Goal: Task Accomplishment & Management: Complete application form

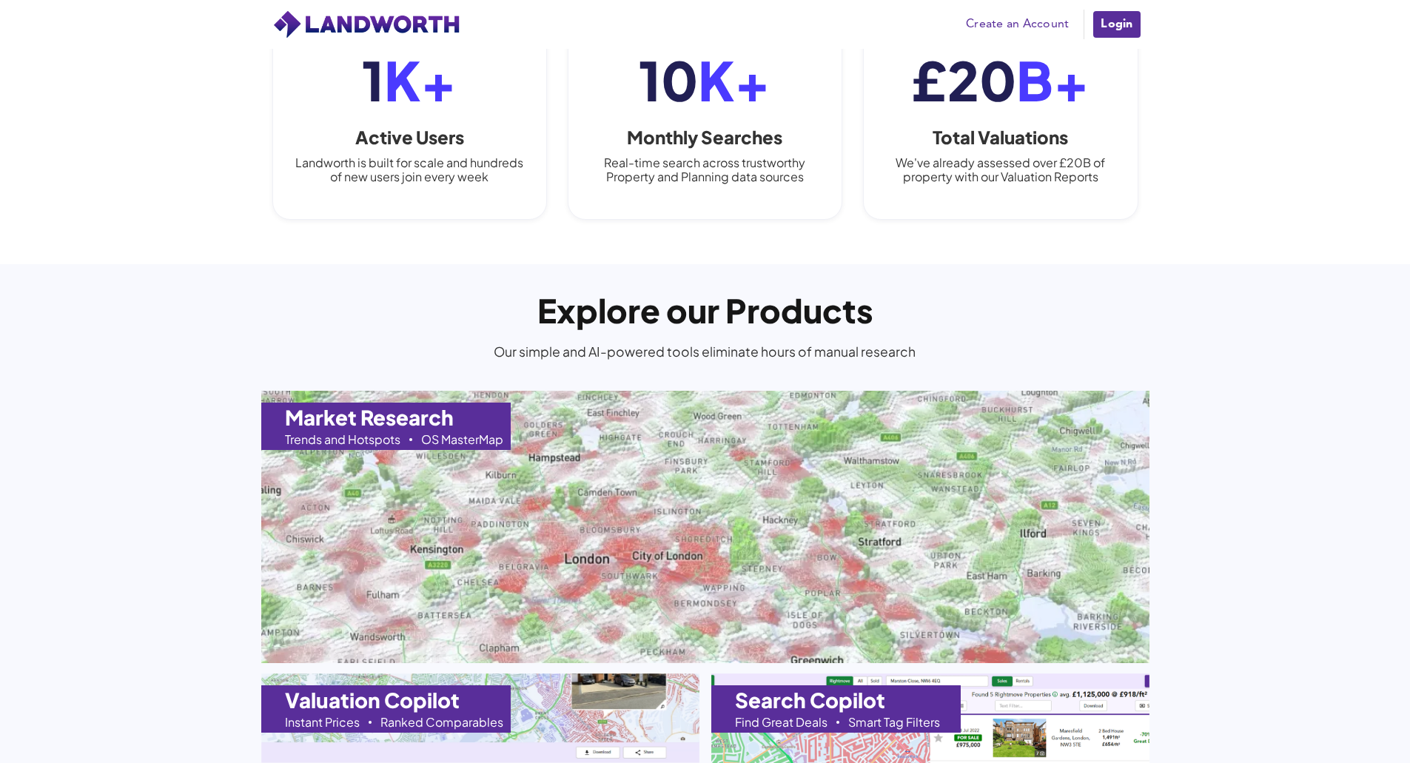
scroll to position [1184, 0]
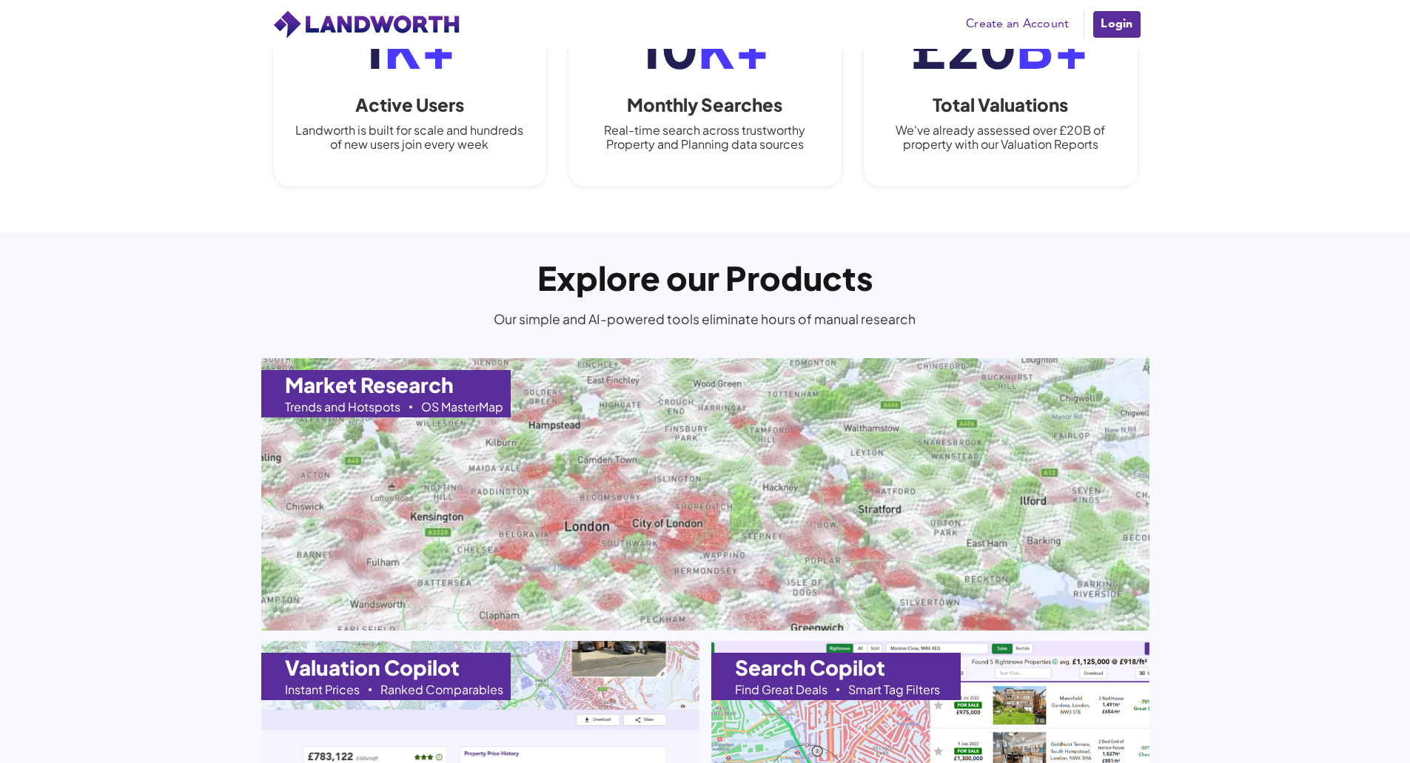
click at [998, 30] on link "Create an Account" at bounding box center [1017, 24] width 118 height 22
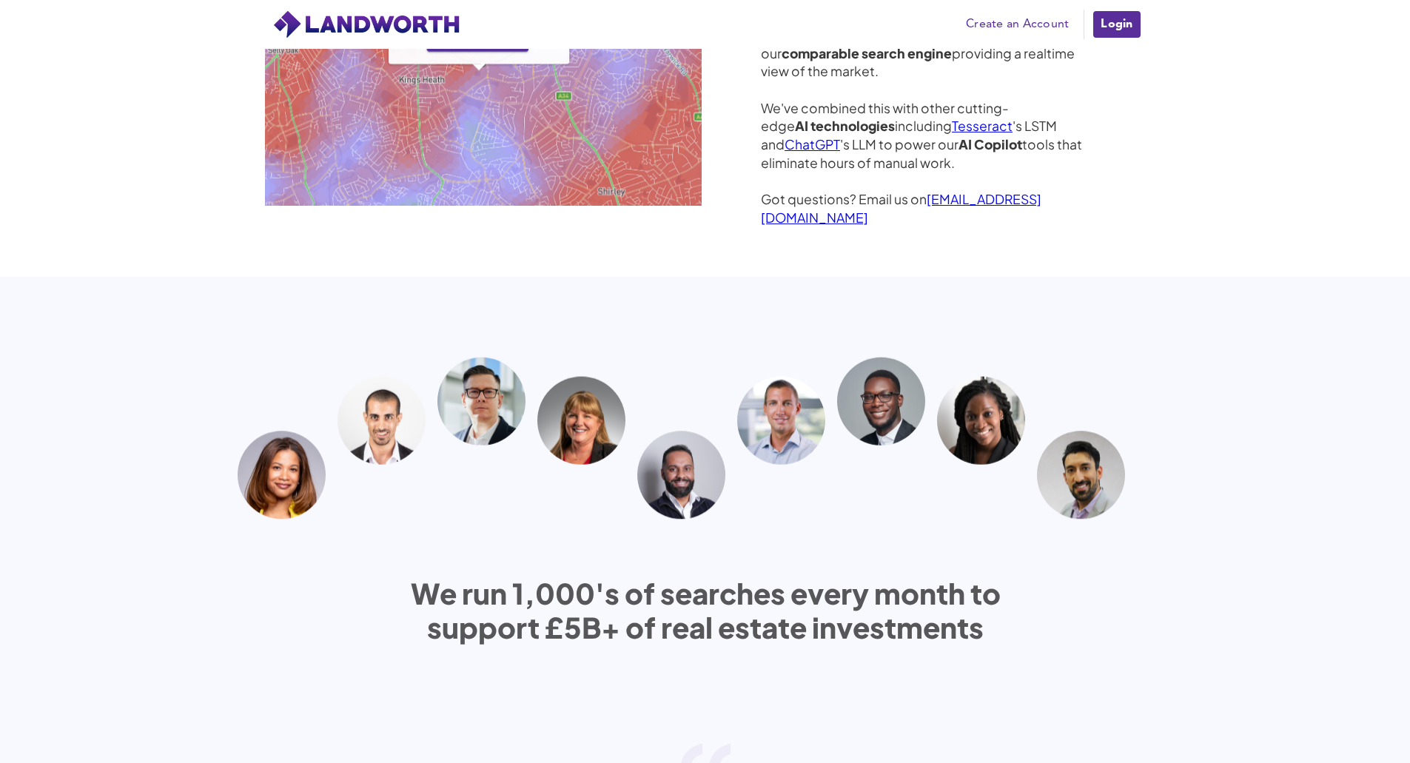
scroll to position [4298, 0]
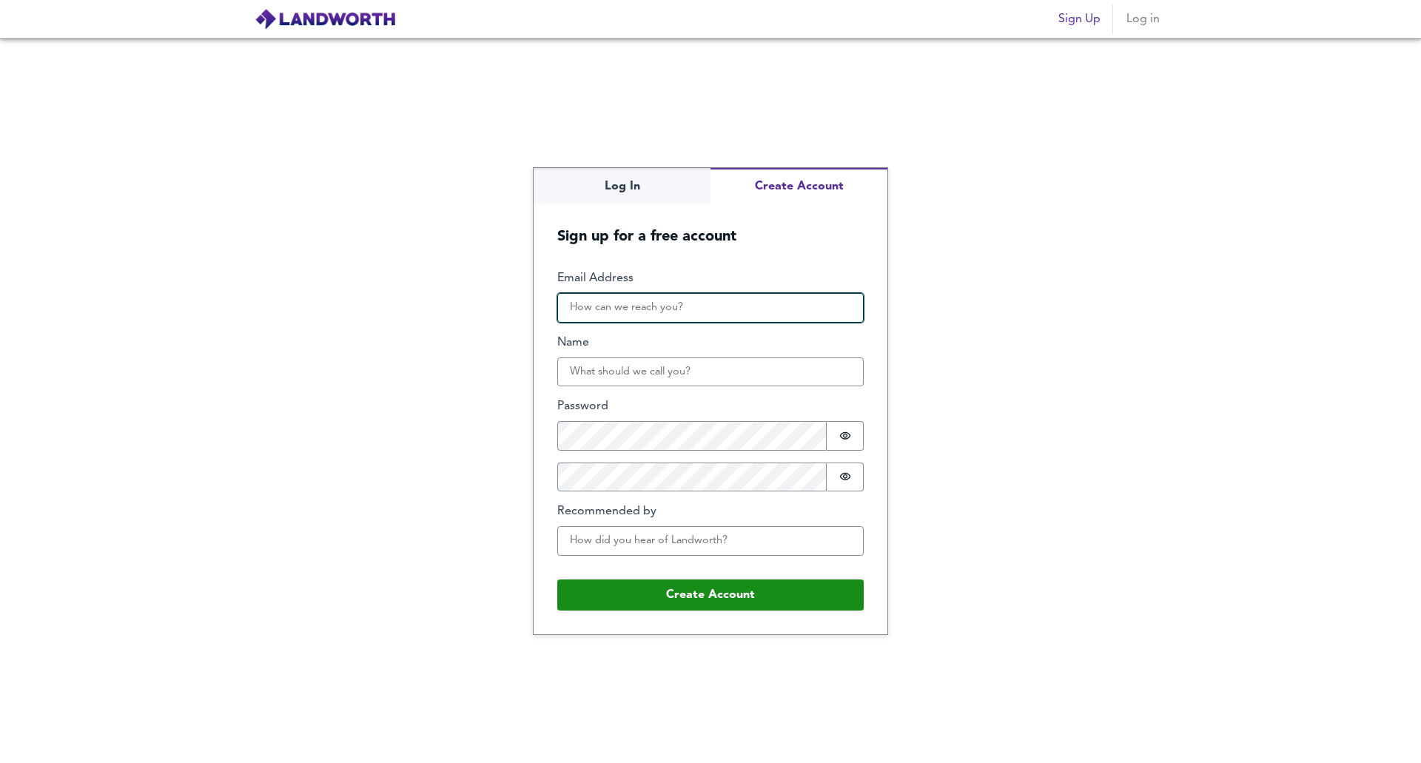
click at [594, 307] on input "Email Address" at bounding box center [710, 308] width 306 height 30
type input "bortesi@gmail.com"
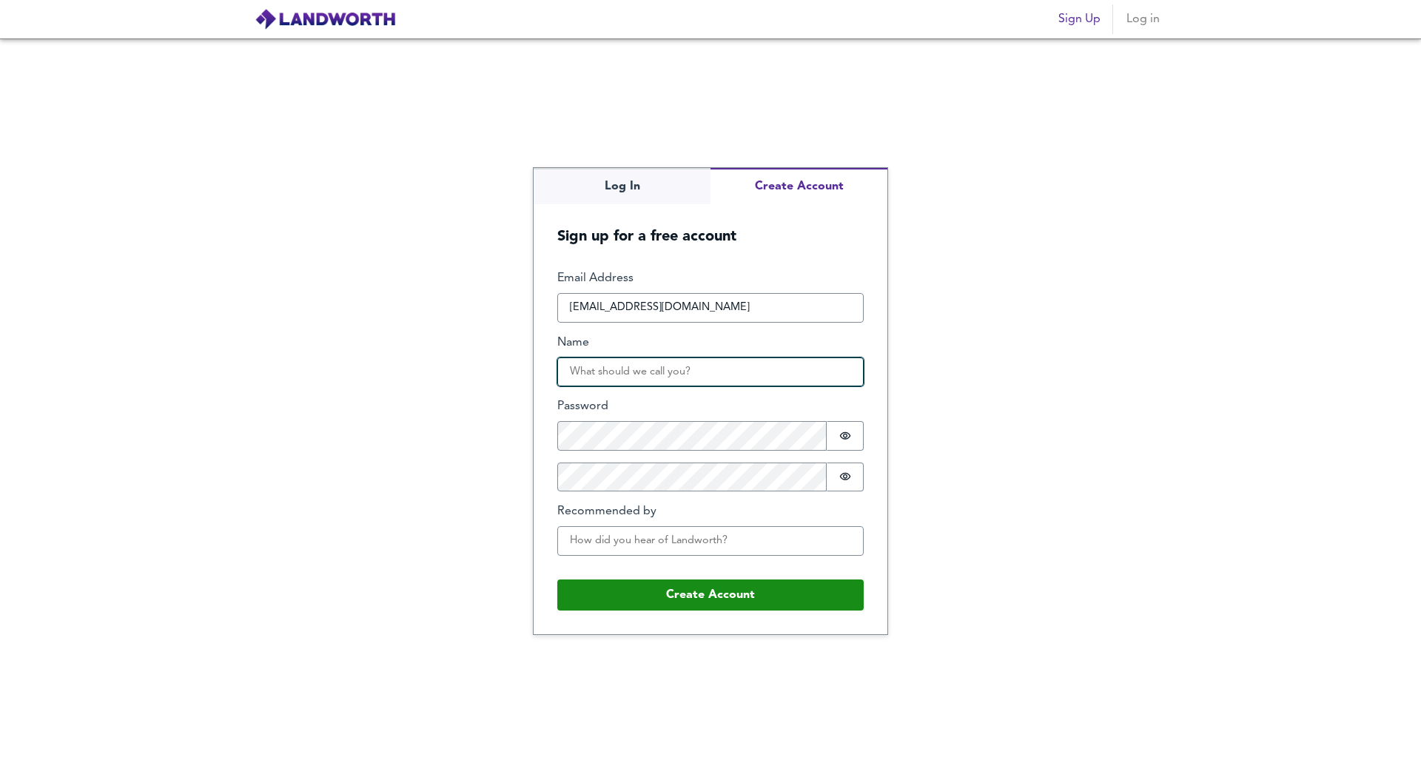
type input "Stefano Bortesi"
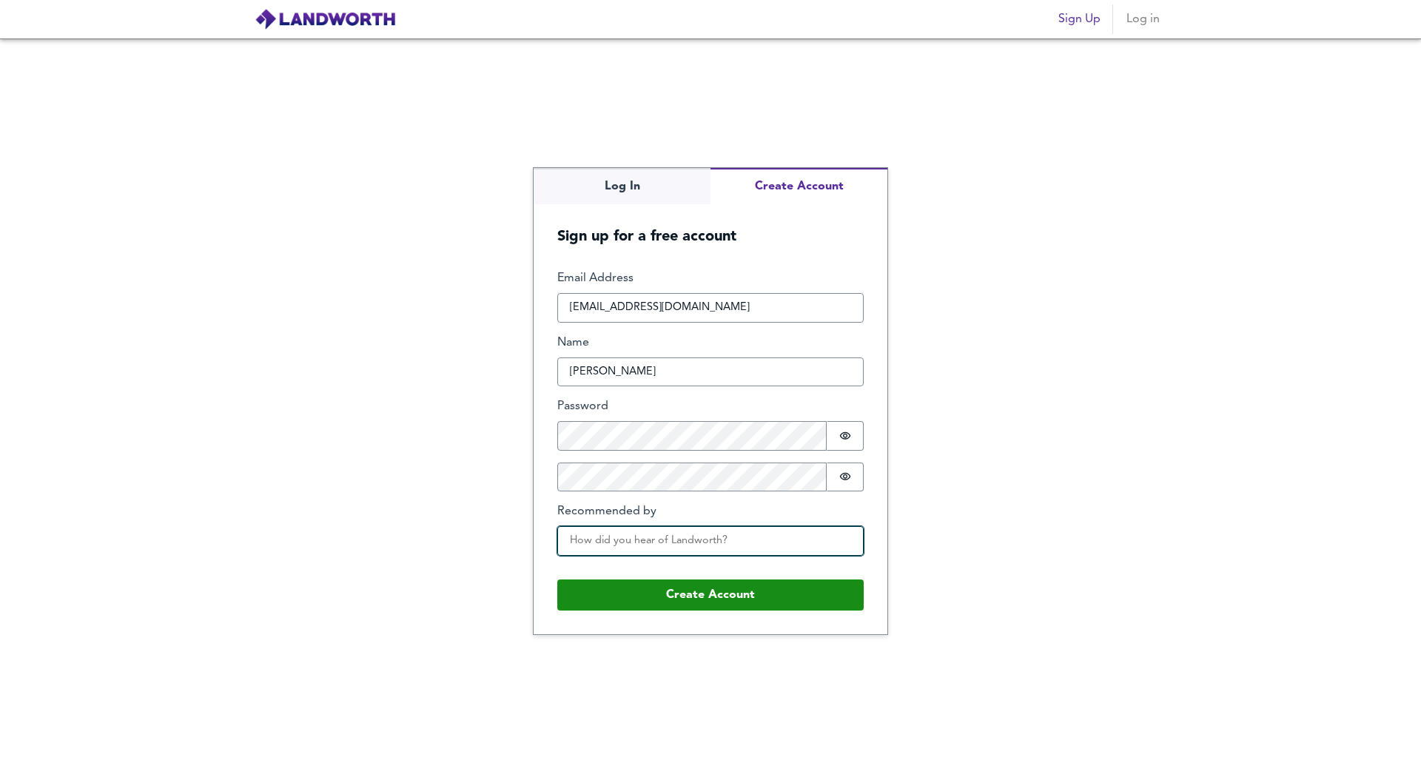
click at [574, 543] on input "Recommended by" at bounding box center [710, 541] width 306 height 30
paste input "Ahmed Khan"
type input "Ahmed Khan"
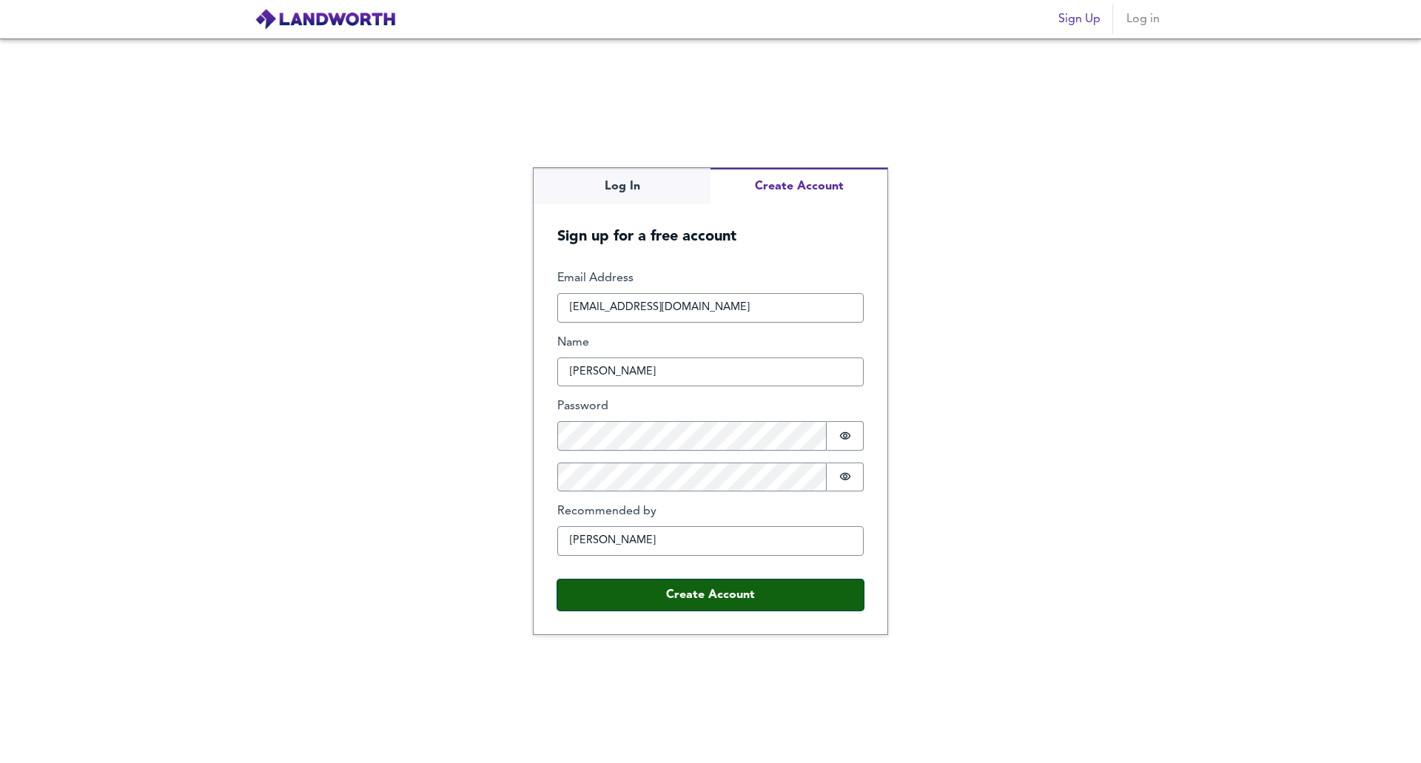
click at [636, 594] on button "Create Account" at bounding box center [710, 594] width 306 height 31
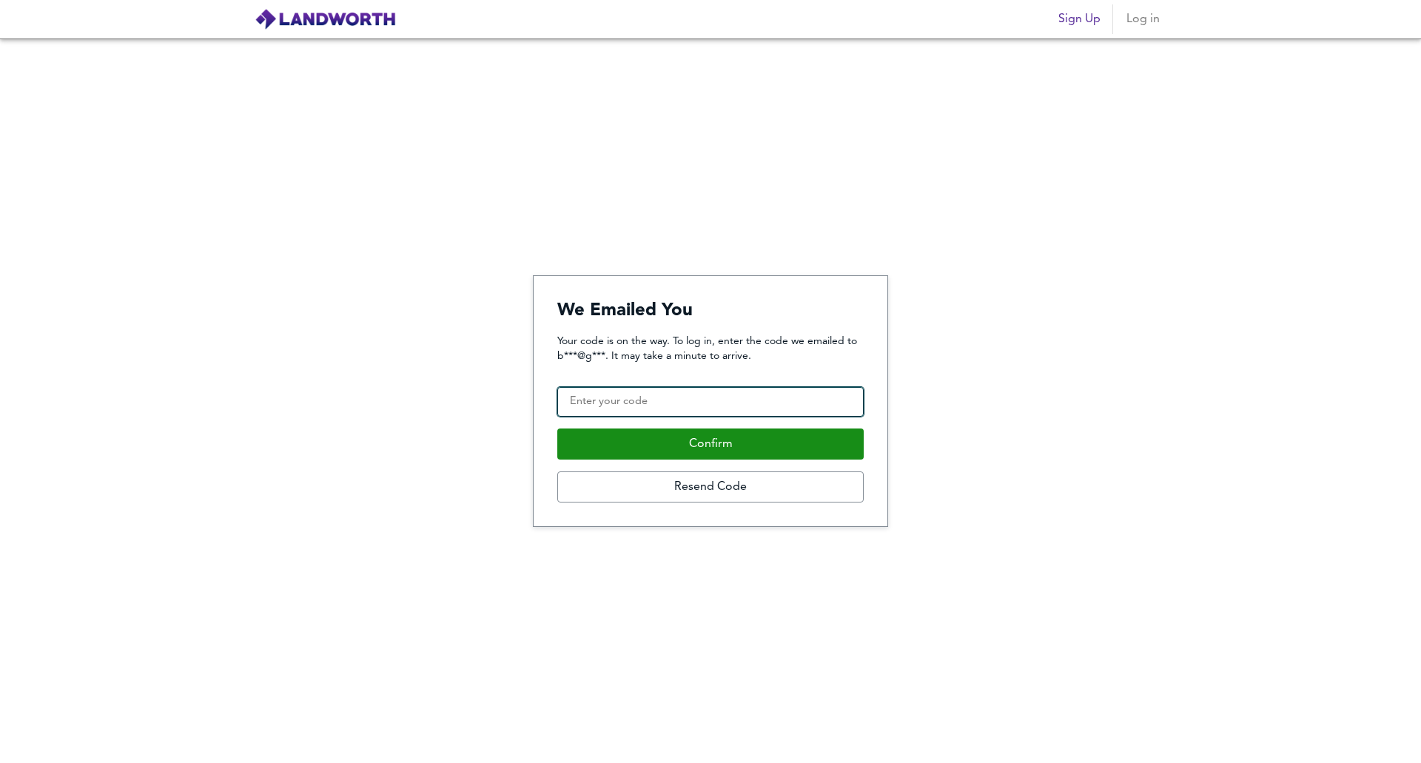
click at [599, 393] on input "Confirmation Code" at bounding box center [710, 402] width 306 height 30
type input "711401"
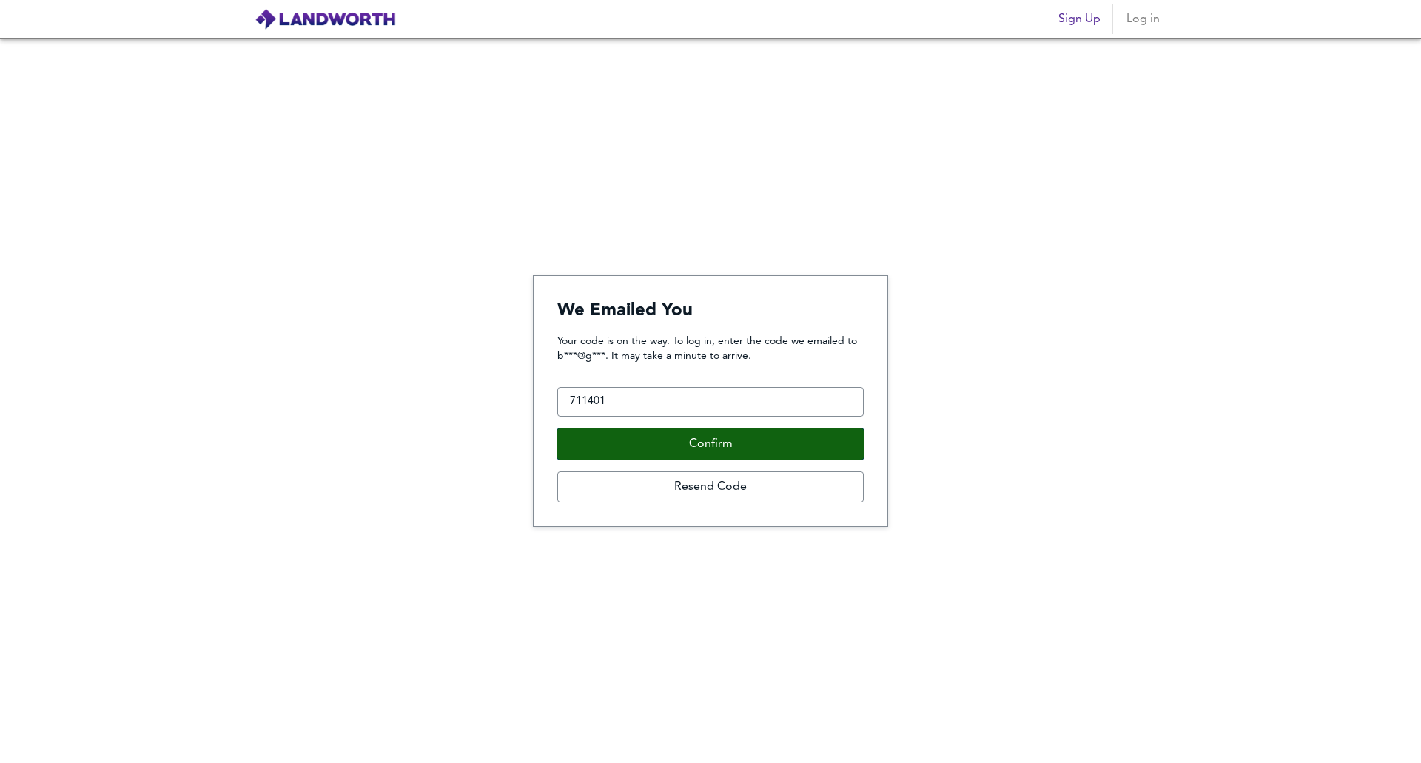
click at [628, 443] on button "Confirm" at bounding box center [710, 443] width 306 height 31
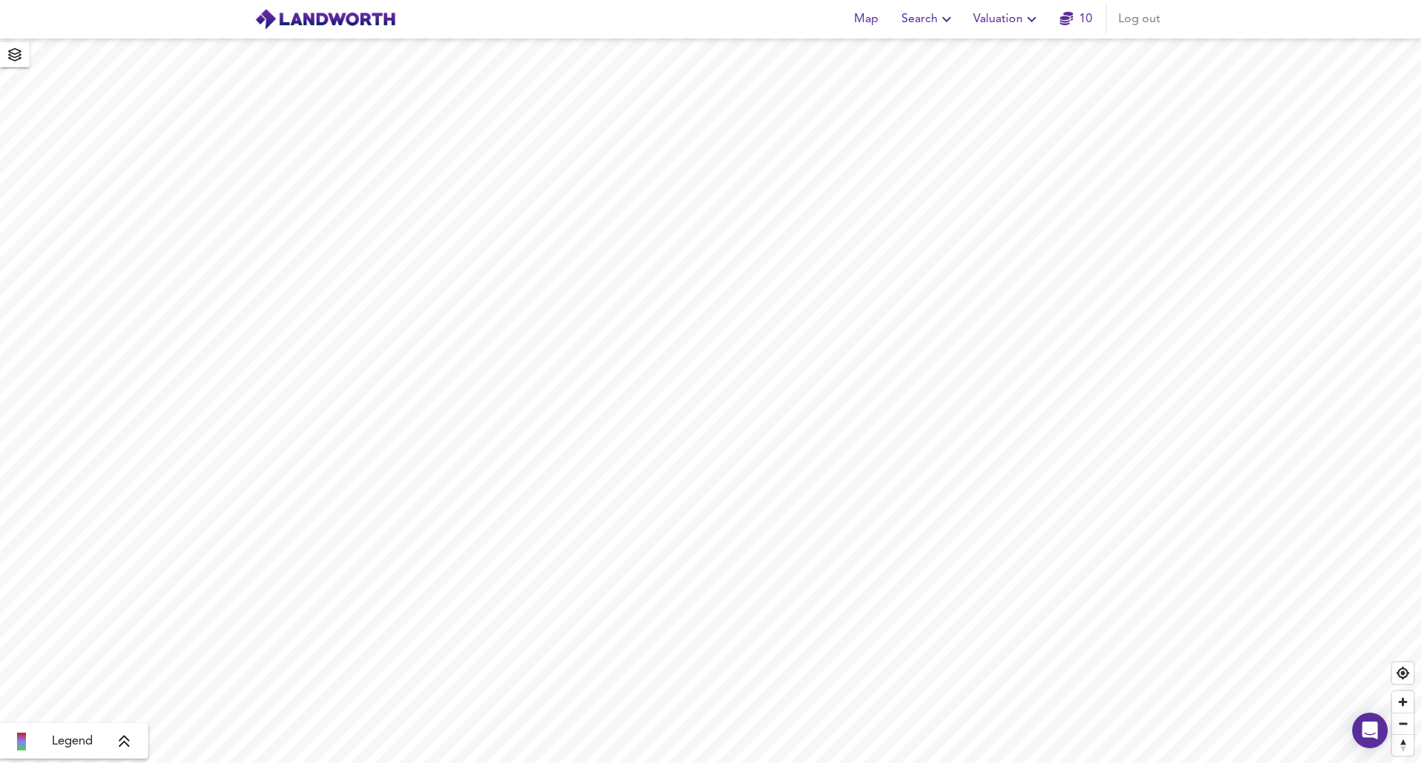
click at [689, 25] on div "Map Search Valuation 10 Log out" at bounding box center [710, 19] width 947 height 37
click at [1083, 24] on link "10" at bounding box center [1076, 19] width 33 height 21
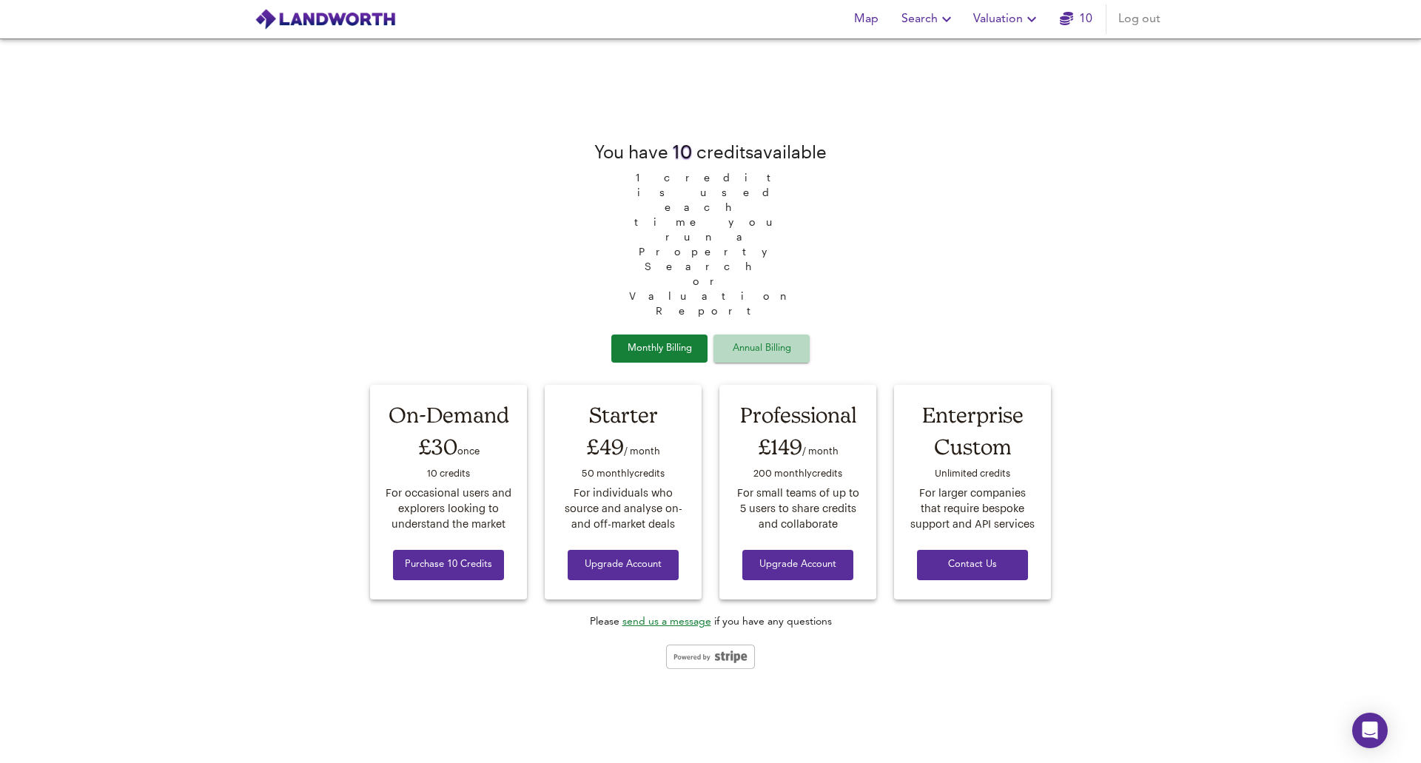
click at [742, 340] on span "Annual Billing" at bounding box center [762, 348] width 74 height 17
click at [654, 340] on span "Monthly Billing" at bounding box center [659, 348] width 74 height 17
click at [772, 335] on button "Annual Billing" at bounding box center [761, 349] width 96 height 29
click at [657, 340] on span "Monthly Billing" at bounding box center [659, 348] width 74 height 17
click at [750, 335] on button "Annual Billing" at bounding box center [761, 349] width 96 height 29
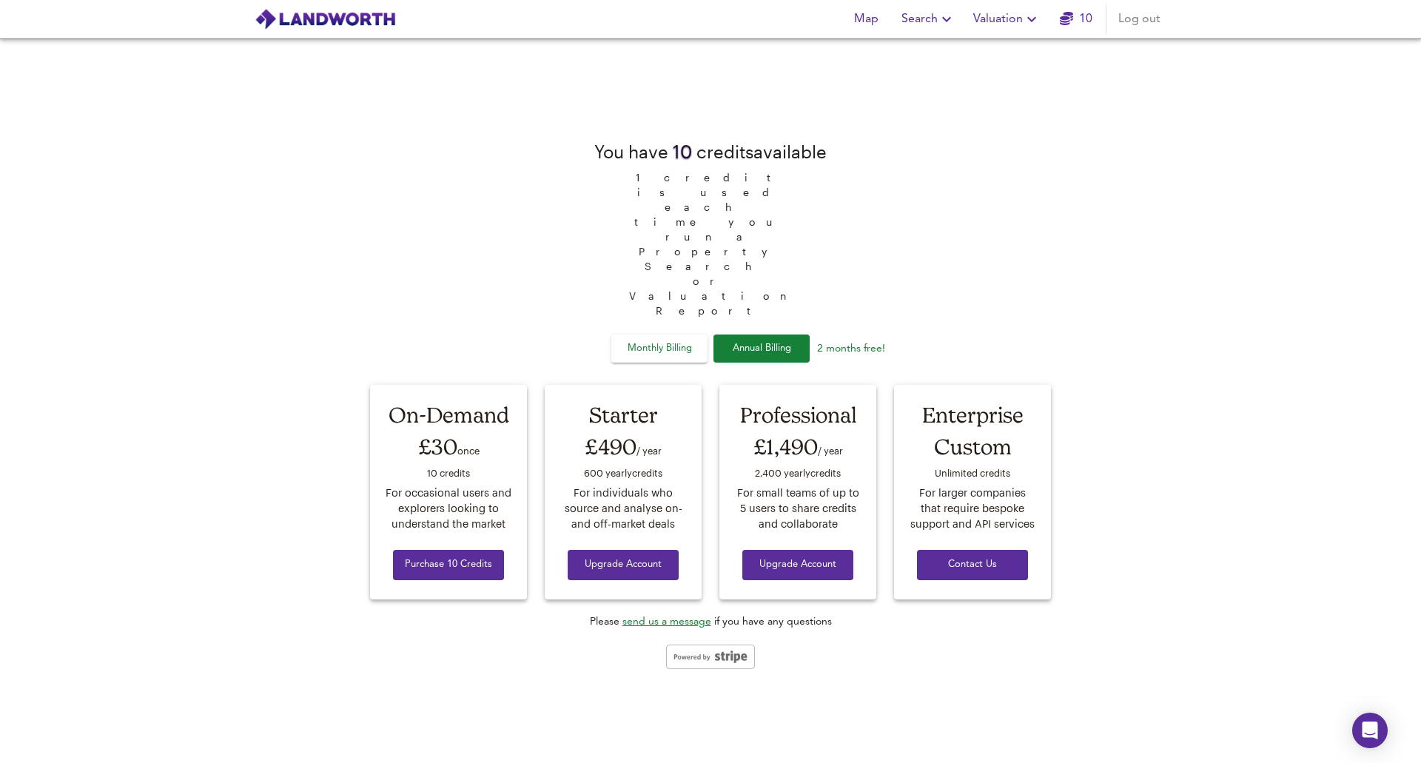
click at [682, 340] on span "Monthly Billing" at bounding box center [659, 348] width 74 height 17
click at [745, 340] on span "Annual Billing" at bounding box center [762, 348] width 74 height 17
click at [866, 23] on span "Map" at bounding box center [866, 19] width 36 height 21
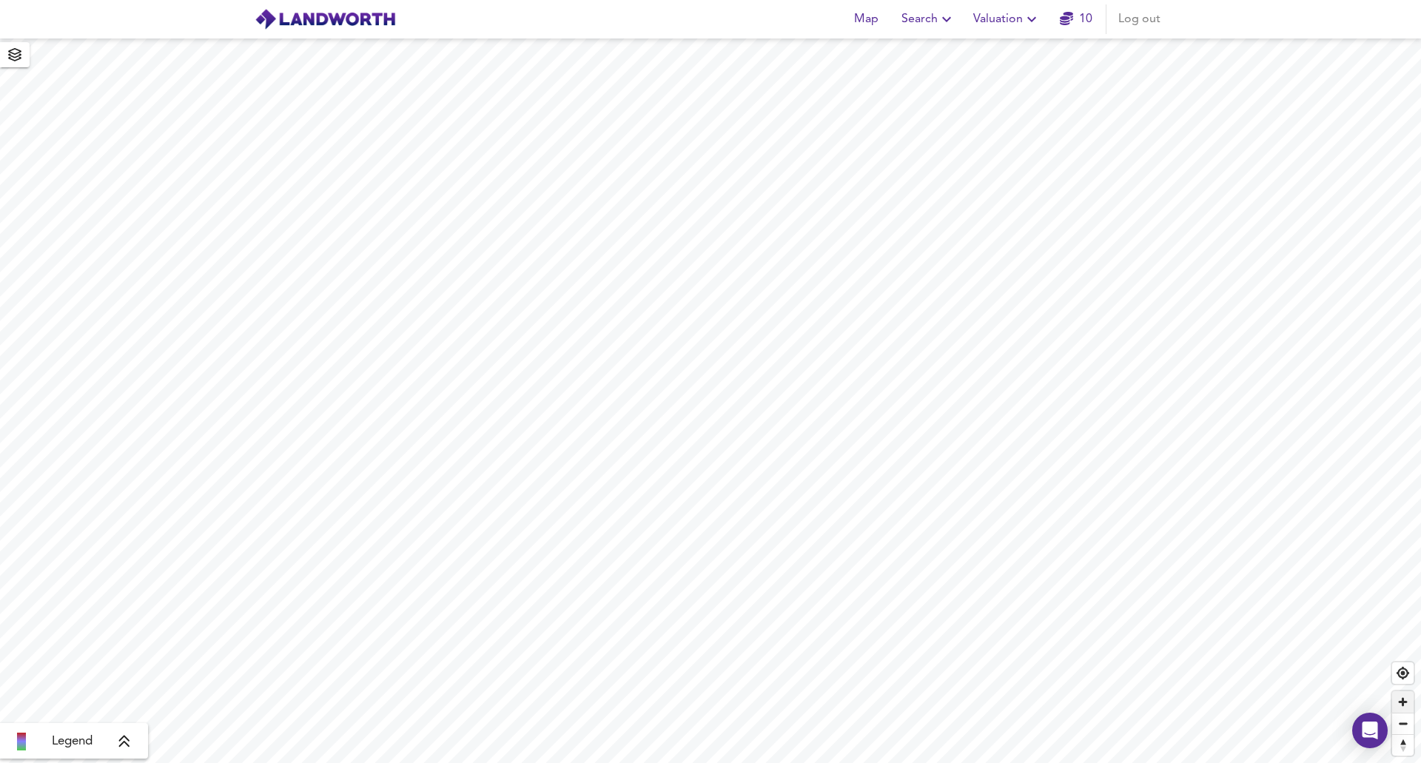
click at [1403, 704] on span "Zoom in" at bounding box center [1402, 701] width 21 height 21
click at [1396, 709] on span "Zoom in" at bounding box center [1402, 701] width 21 height 21
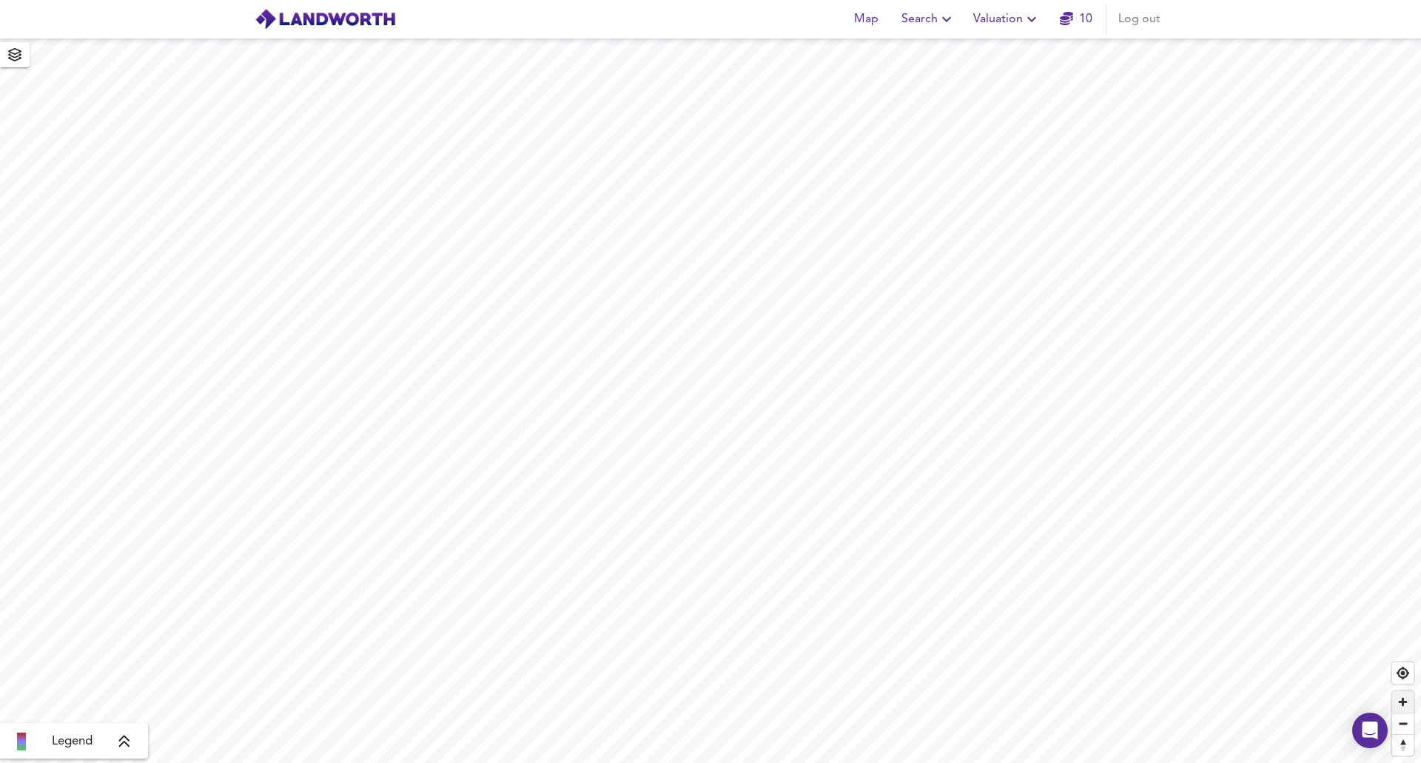
click at [1396, 709] on span "Zoom in" at bounding box center [1402, 701] width 21 height 21
click at [1396, 705] on span "Zoom in" at bounding box center [1402, 701] width 21 height 21
click at [1401, 705] on span "Zoom in" at bounding box center [1402, 701] width 21 height 21
click at [1402, 706] on span "Zoom in" at bounding box center [1402, 701] width 21 height 21
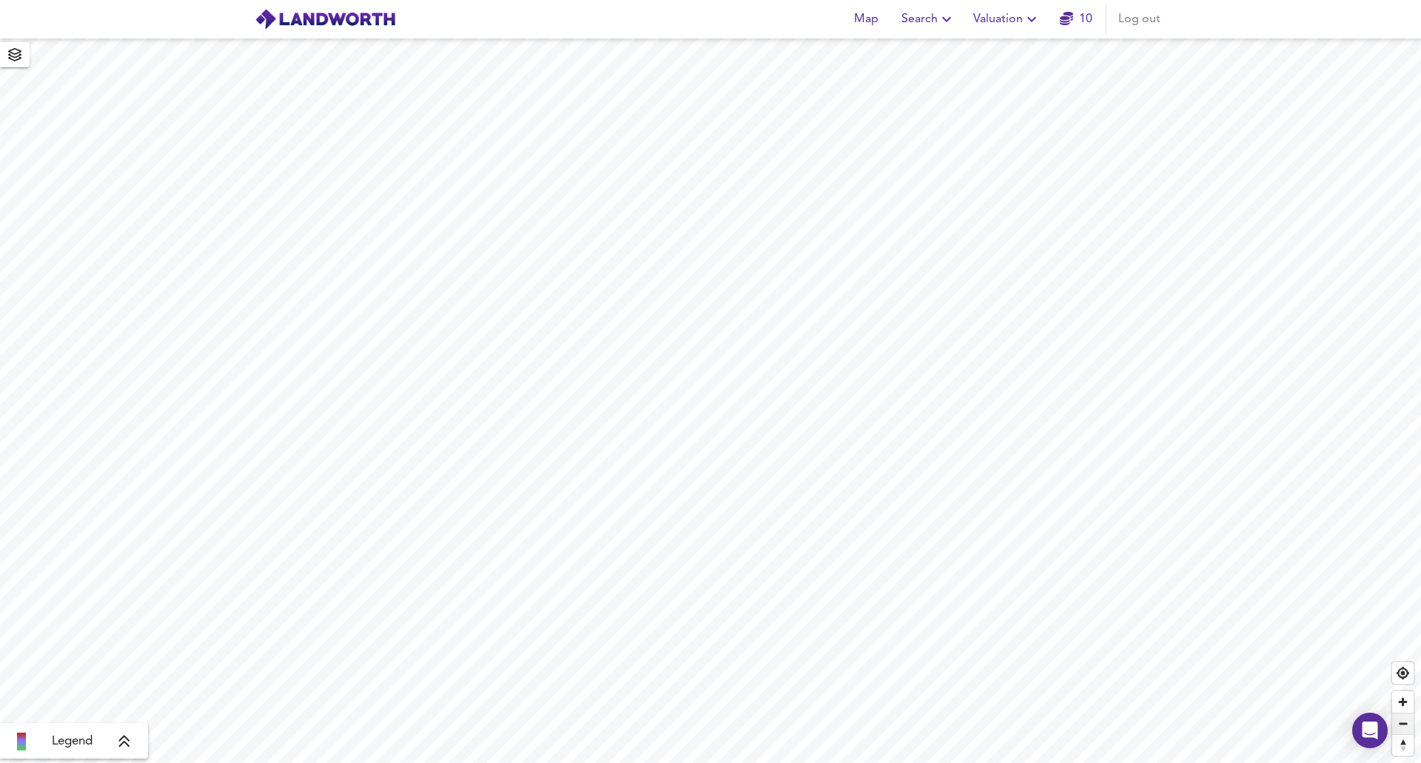
click at [1411, 727] on span "Zoom out" at bounding box center [1402, 723] width 21 height 21
